Goal: Information Seeking & Learning: Learn about a topic

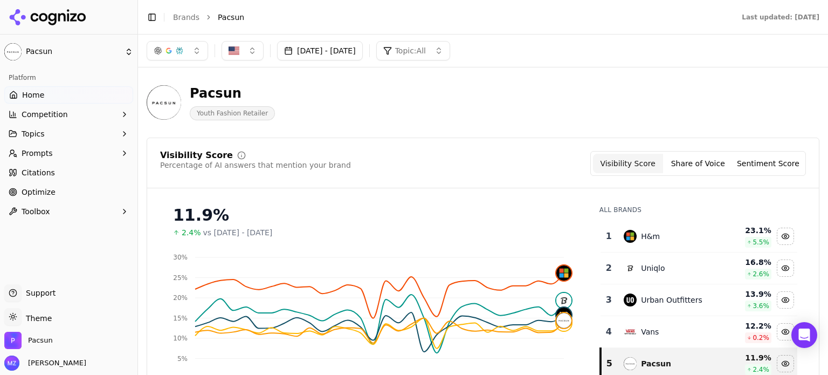
click at [43, 190] on span "Optimize" at bounding box center [39, 192] width 34 height 11
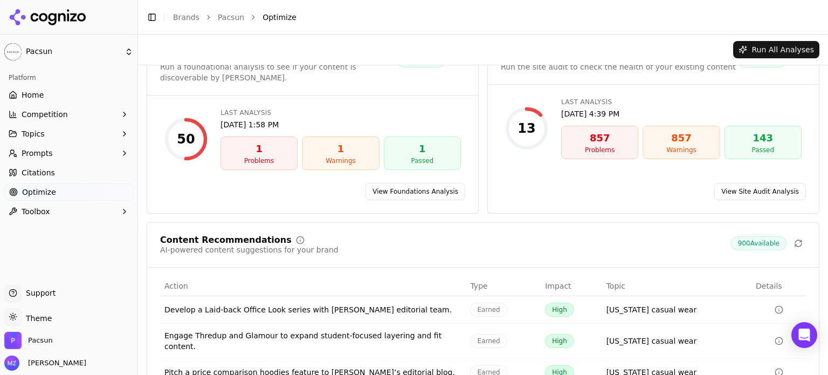
scroll to position [54, 0]
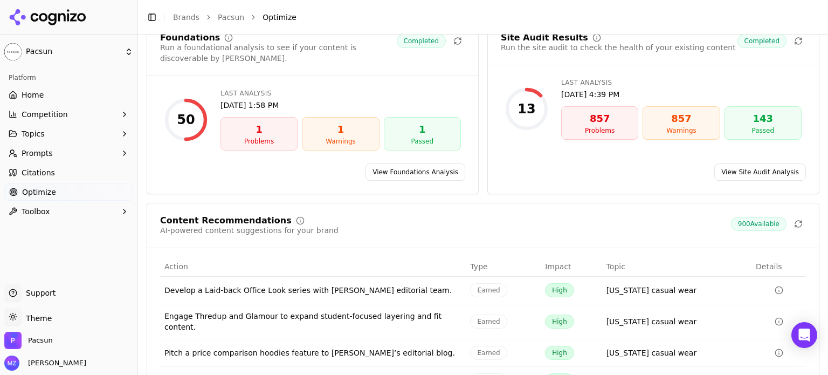
click at [257, 216] on div "Content Recommendations" at bounding box center [226, 220] width 132 height 9
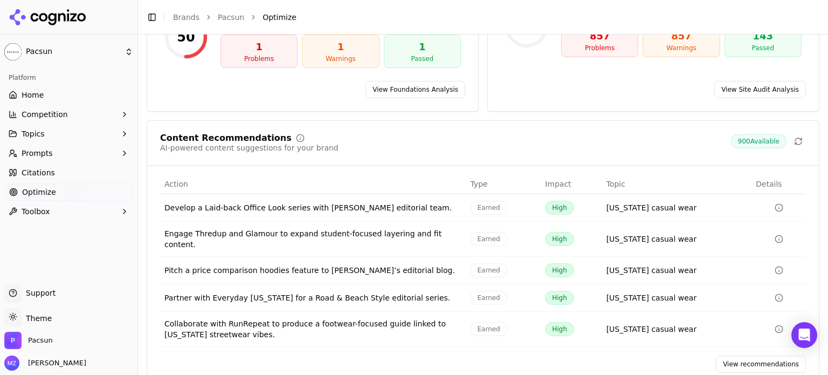
scroll to position [137, 0]
click at [743, 355] on link "View recommendations" at bounding box center [761, 363] width 90 height 17
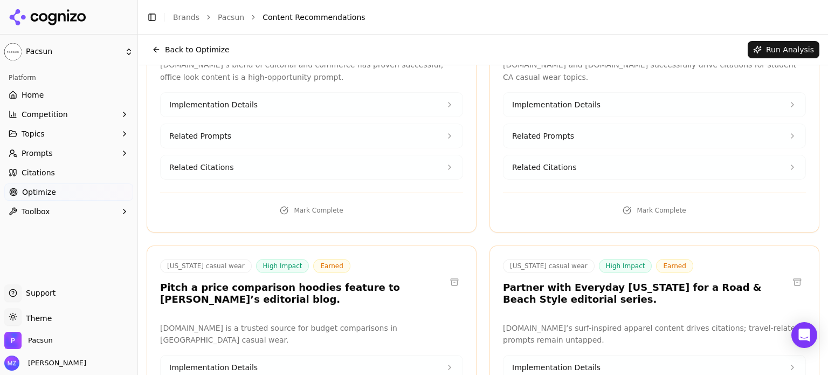
click at [761, 345] on html "Pacsun Platform Home Competition Topics Prompts Citations Optimize Toolbox Supp…" at bounding box center [414, 187] width 828 height 375
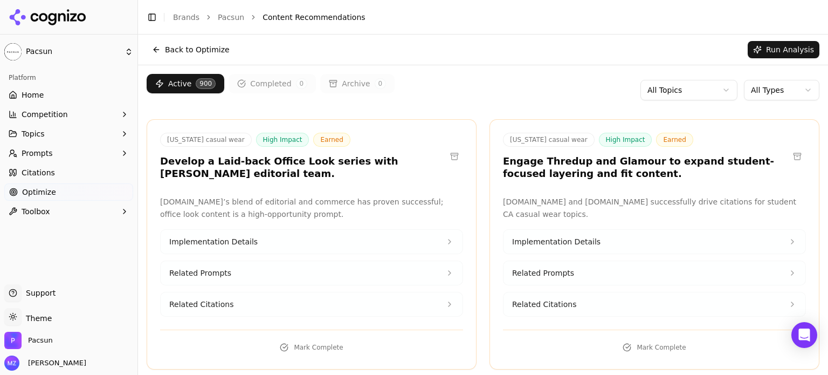
click at [299, 237] on button "Implementation Details" at bounding box center [312, 242] width 302 height 24
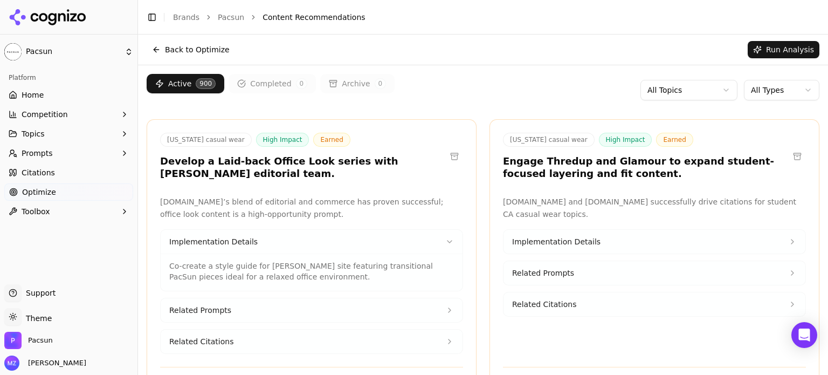
click at [266, 294] on div "Implementation Details Co-create a style guide for Jenni Kayne’s site featuring…" at bounding box center [311, 291] width 303 height 125
click at [267, 302] on button "Related Prompts" at bounding box center [312, 310] width 302 height 24
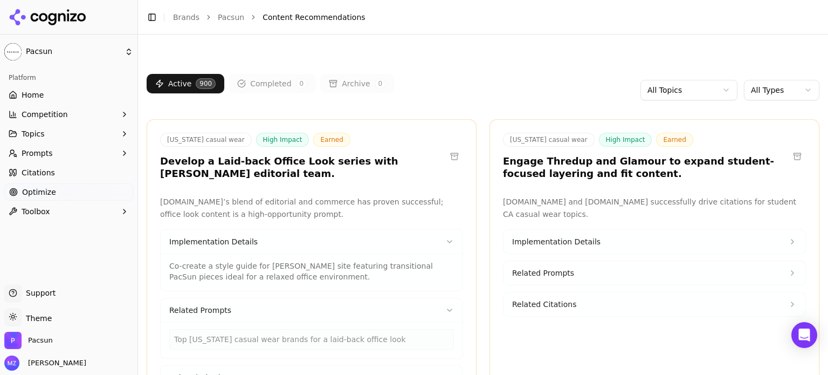
scroll to position [108, 0]
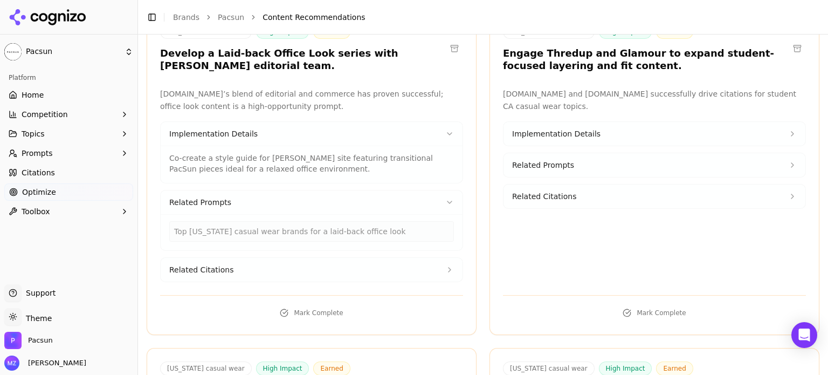
click at [259, 270] on button "Related Citations" at bounding box center [312, 270] width 302 height 24
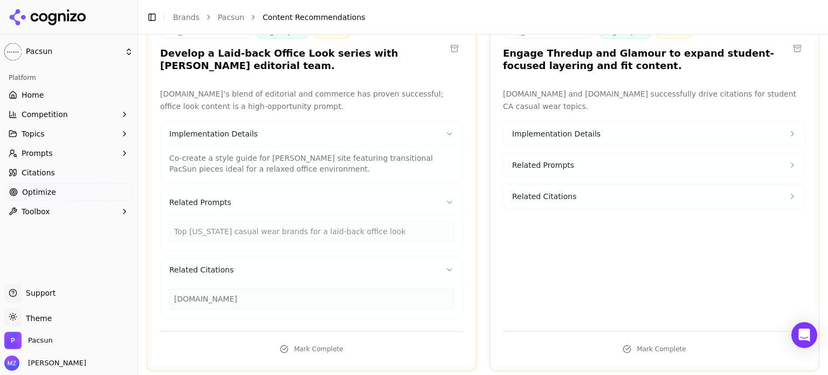
click at [568, 204] on button "Related Citations" at bounding box center [655, 196] width 302 height 24
click at [594, 168] on button "Related Prompts" at bounding box center [655, 165] width 302 height 24
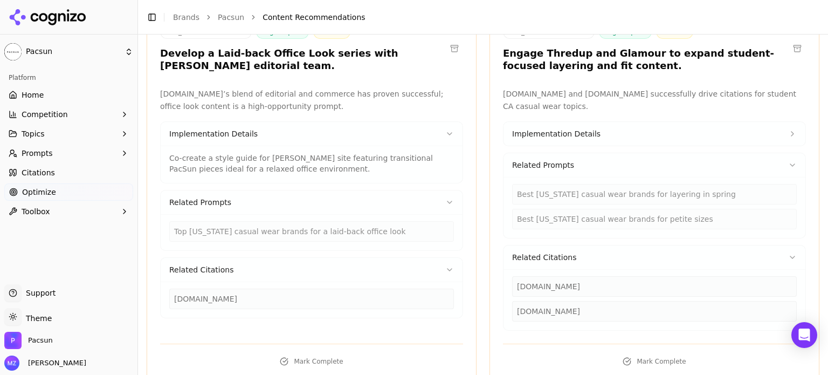
click at [589, 140] on button "Implementation Details" at bounding box center [655, 134] width 302 height 24
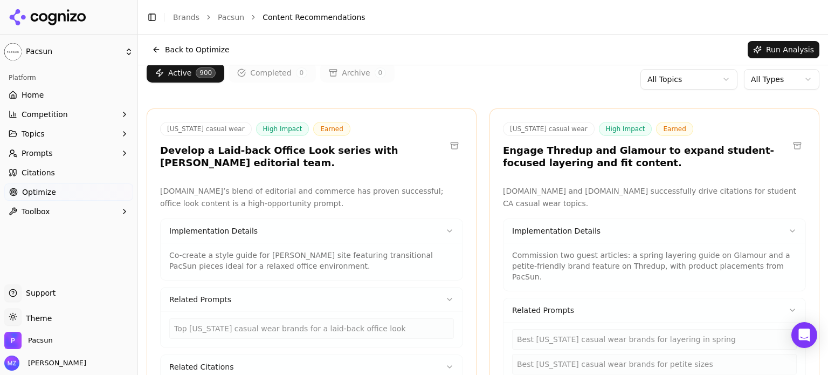
scroll to position [0, 0]
